Goal: Find specific page/section: Find specific page/section

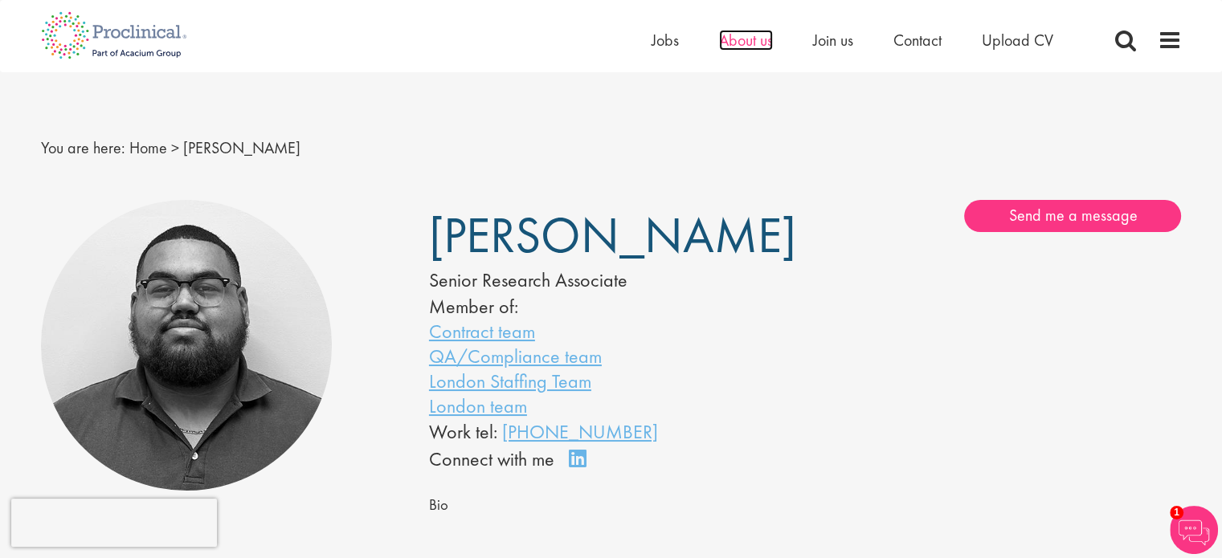
click at [754, 43] on span "About us" at bounding box center [746, 40] width 54 height 21
